Goal: Navigation & Orientation: Find specific page/section

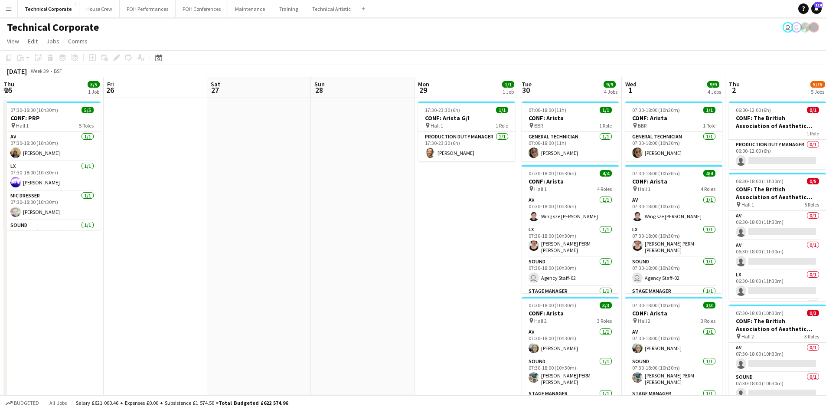
scroll to position [0, 178]
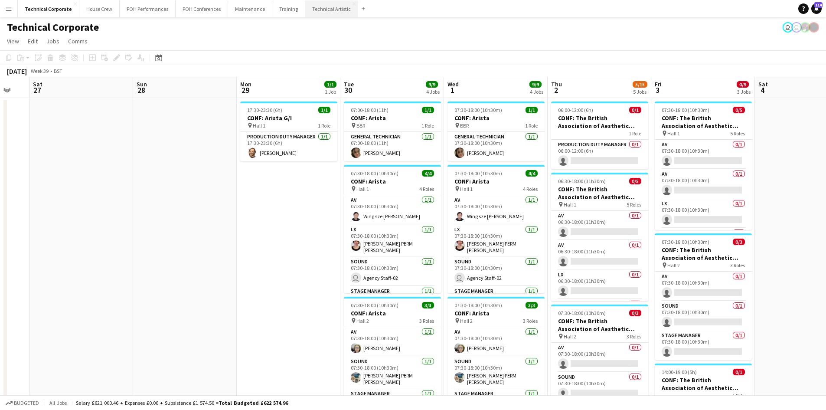
click at [311, 11] on button "Technical Artistic Close" at bounding box center [331, 8] width 53 height 17
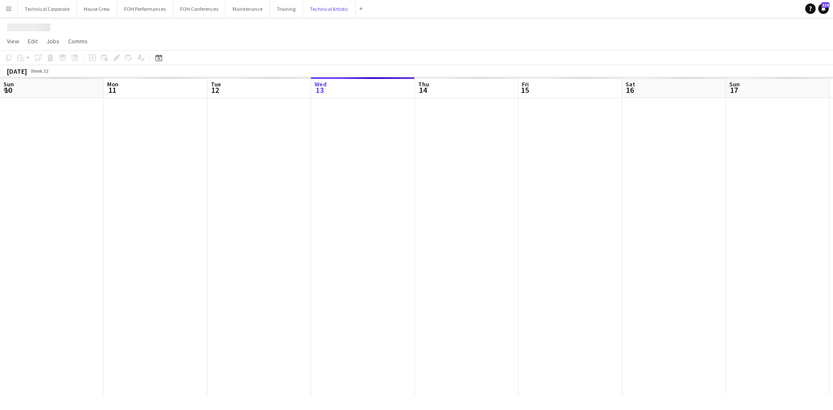
scroll to position [0, 207]
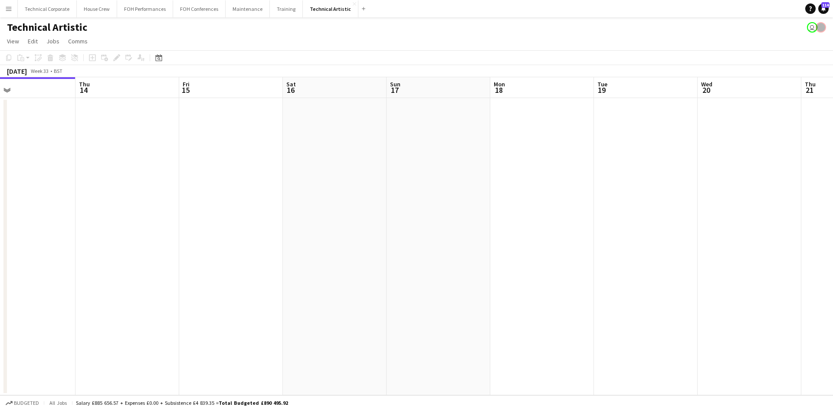
drag, startPoint x: 455, startPoint y: 251, endPoint x: 125, endPoint y: 269, distance: 330.9
click at [125, 269] on app-calendar-viewport "Sun 10 2/2 1 Job Mon 11 Tue 12 Wed 13 Thu 14 Fri 15 Sat 16 Sun 17 Mon 18 Tue 19…" at bounding box center [416, 236] width 833 height 318
drag, startPoint x: 471, startPoint y: 233, endPoint x: 219, endPoint y: 218, distance: 252.4
click at [132, 249] on app-calendar-viewport "Sun 17 Mon 18 Tue 19 Wed 20 Thu 21 Fri 22 Sat 23 Sun 24 Mon 25 Tue 26 Wed 27 Th…" at bounding box center [416, 236] width 833 height 318
drag, startPoint x: 110, startPoint y: 261, endPoint x: 80, endPoint y: 263, distance: 30.0
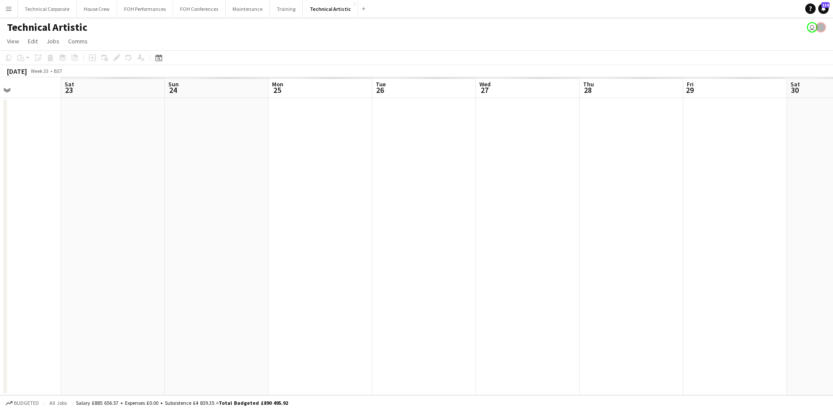
click at [0, 265] on html "Menu Boards Boards Boards All jobs Status Workforce Workforce My Workforce Recr…" at bounding box center [416, 205] width 833 height 410
drag, startPoint x: 121, startPoint y: 284, endPoint x: 41, endPoint y: 278, distance: 79.6
click at [41, 278] on app-calendar-viewport "Thu 21 Fri 22 Sat 23 Sun 24 Mon 25 Tue 26 Wed 27 Thu 28 Fri 29 Sat 30 Sun 31 Mo…" at bounding box center [416, 236] width 833 height 318
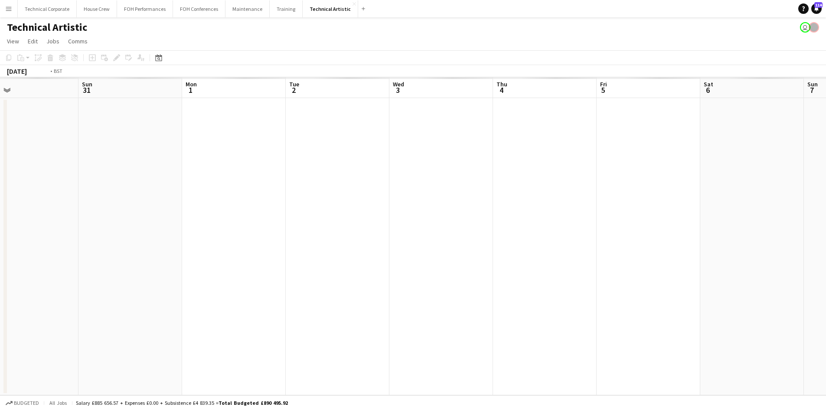
drag, startPoint x: 649, startPoint y: 285, endPoint x: 202, endPoint y: 300, distance: 447.4
click at [141, 314] on app-calendar-viewport "Wed 27 Thu 28 Fri 29 Sat 30 Sun 31 Mon 1 Tue 2 Wed 3 Thu 4 Fri 5 Sat 6 Sun 7 Mo…" at bounding box center [413, 236] width 826 height 318
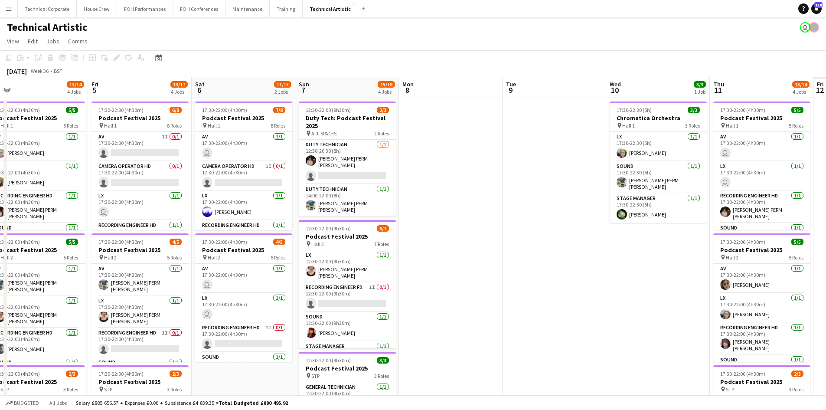
scroll to position [0, 266]
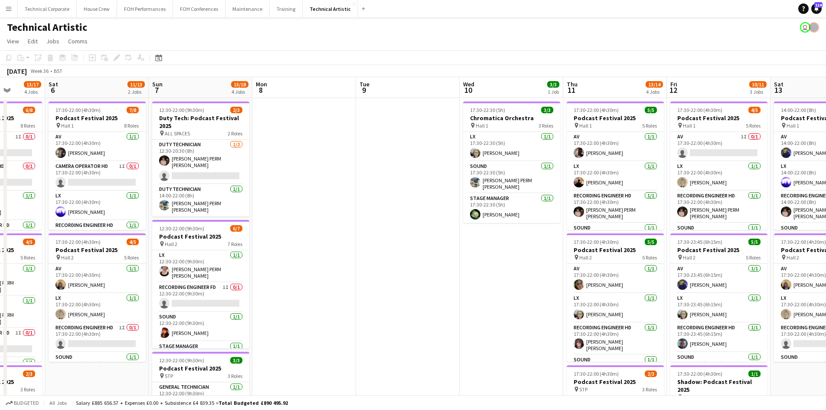
drag, startPoint x: -68, startPoint y: 348, endPoint x: -350, endPoint y: 338, distance: 282.5
click at [0, 338] on html "Menu Boards Boards Boards All jobs Status Workforce Workforce My Workforce Recr…" at bounding box center [413, 319] width 826 height 638
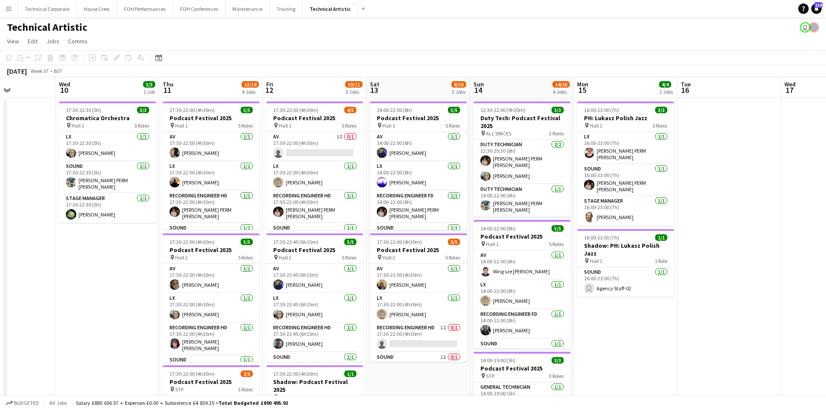
drag, startPoint x: 452, startPoint y: 271, endPoint x: 185, endPoint y: 237, distance: 268.9
click at [175, 240] on app-calendar-viewport "Sun 7 15/18 4 Jobs Mon 8 Tue 9 Wed 10 3/3 1 Job Thu 11 13/14 4 Jobs Fri 12 10/1…" at bounding box center [413, 350] width 826 height 546
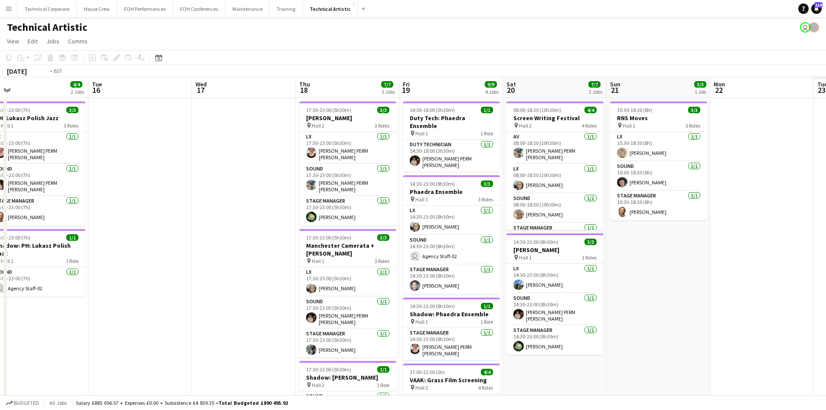
drag, startPoint x: 551, startPoint y: 217, endPoint x: 136, endPoint y: 211, distance: 415.5
click at [136, 211] on app-calendar-viewport "Fri 12 10/11 3 Jobs Sat 13 8/10 2 Jobs Sun 14 14/16 4 Jobs Mon 15 4/4 2 Jobs Tu…" at bounding box center [413, 350] width 826 height 546
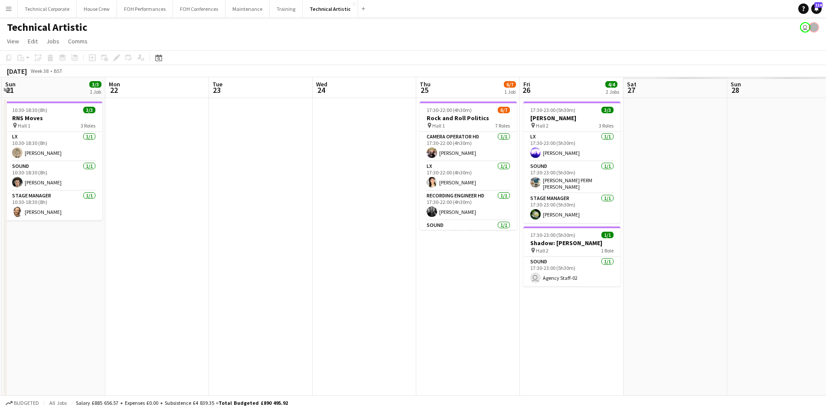
drag, startPoint x: 732, startPoint y: 268, endPoint x: -45, endPoint y: 320, distance: 778.5
click at [0, 320] on html "Menu Boards Boards Boards All jobs Status Workforce Workforce My Workforce Recr…" at bounding box center [413, 319] width 826 height 638
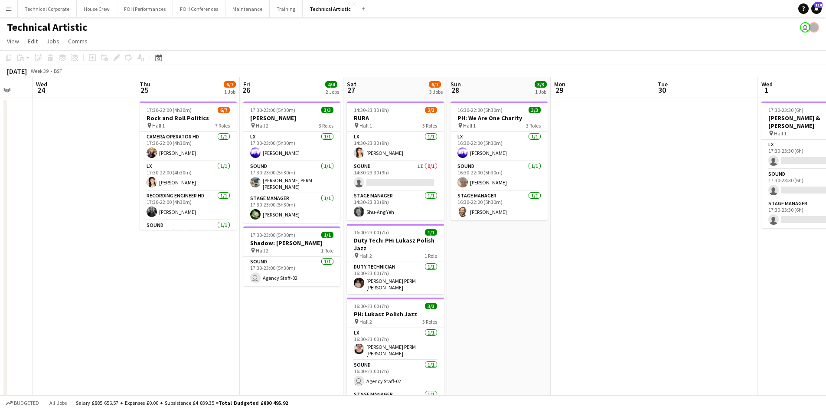
scroll to position [0, 279]
drag, startPoint x: 657, startPoint y: 304, endPoint x: 376, endPoint y: 320, distance: 281.5
click at [376, 320] on app-calendar-viewport "Sun 21 3/3 1 Job Mon 22 Tue 23 Wed 24 Thu 25 6/7 1 Job Fri 26 4/4 2 Jobs Sat 27…" at bounding box center [413, 350] width 826 height 546
